Goal: Find specific fact: Find specific fact

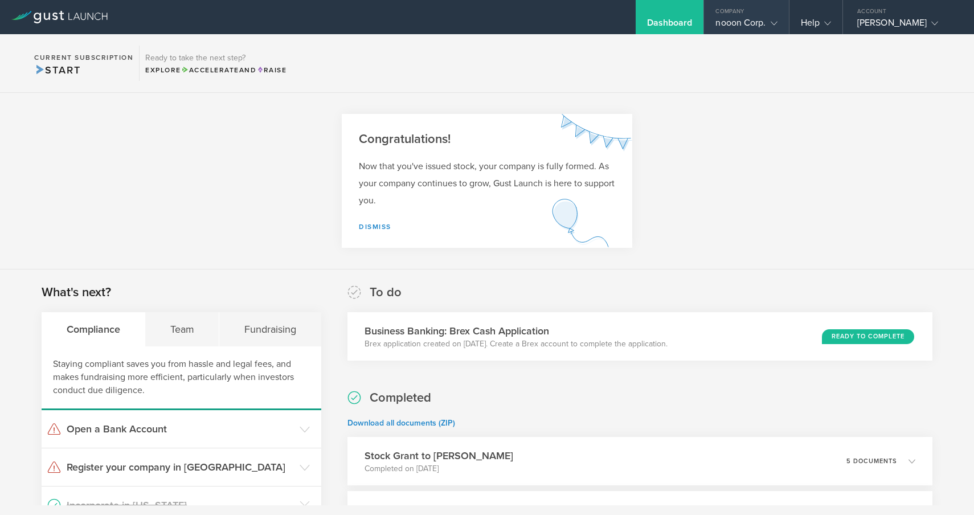
click at [726, 16] on div "Company" at bounding box center [746, 8] width 84 height 17
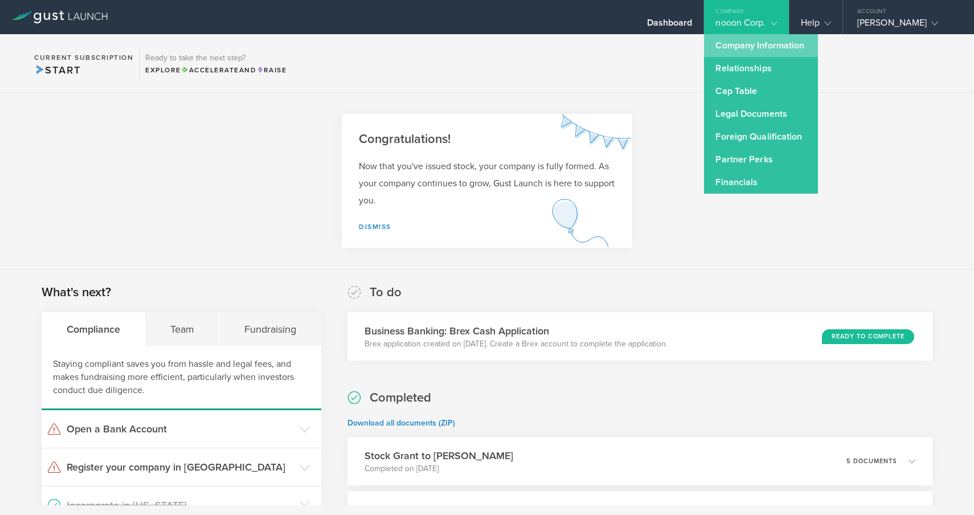
click at [741, 48] on link "Company Information" at bounding box center [761, 45] width 114 height 23
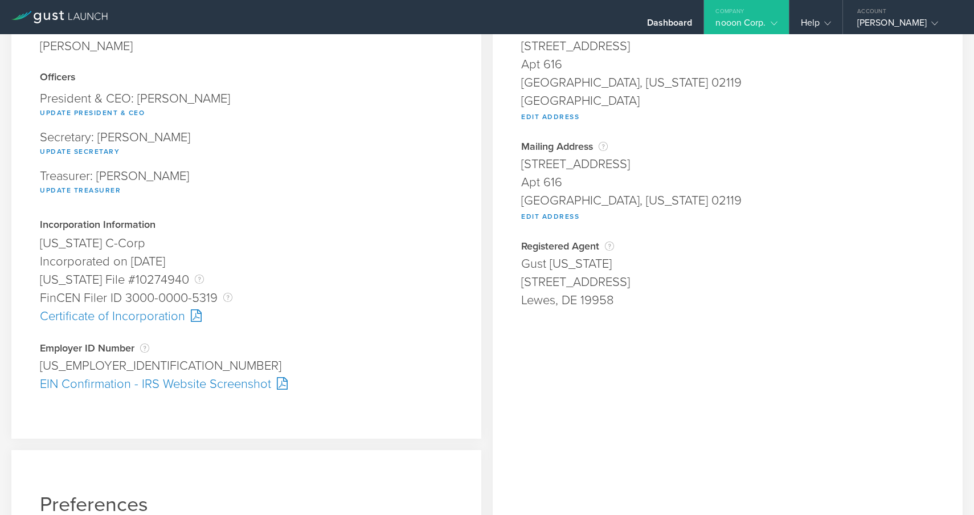
scroll to position [119, 0]
drag, startPoint x: 106, startPoint y: 363, endPoint x: 14, endPoint y: 362, distance: 92.3
click at [14, 362] on div "Company Information Responsible Party The name of the party responsible for fil…" at bounding box center [246, 182] width 470 height 511
copy div "[US_EMPLOYER_IDENTIFICATION_NUMBER]"
click at [246, 334] on div "Incorporation Information [US_STATE] C-Corp Founder submitted on [DATE] Rejecte…" at bounding box center [246, 280] width 413 height 122
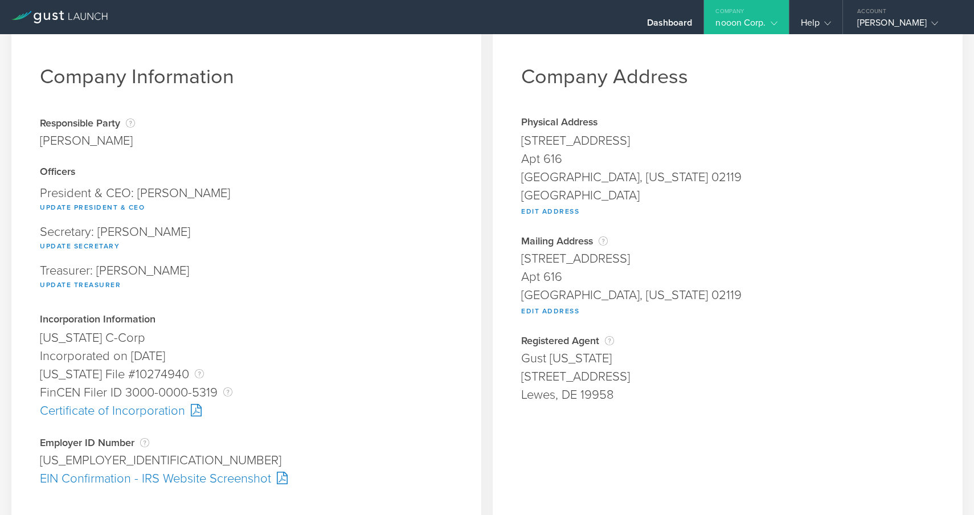
scroll to position [17, 0]
